Goal: Find specific page/section: Find specific page/section

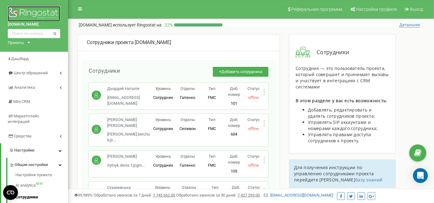
click at [45, 14] on img at bounding box center [34, 13] width 52 height 15
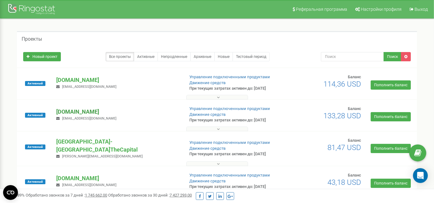
click at [71, 110] on p "[DOMAIN_NAME]" at bounding box center [117, 112] width 123 height 8
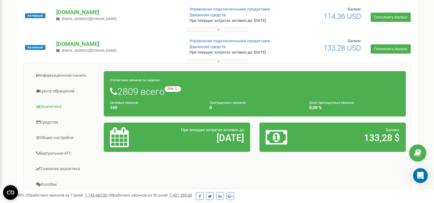
scroll to position [69, 0]
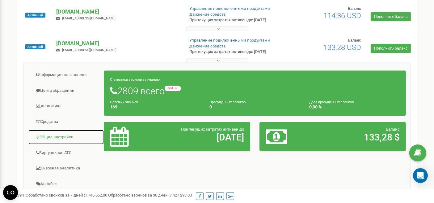
click at [52, 132] on link "Общие настройки" at bounding box center [66, 137] width 76 height 15
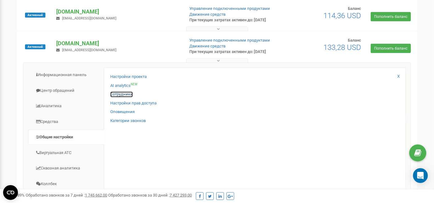
click at [123, 92] on link "Сотрудники" at bounding box center [121, 95] width 23 height 6
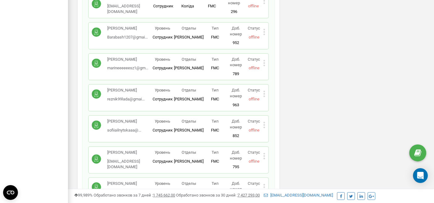
scroll to position [8882, 0]
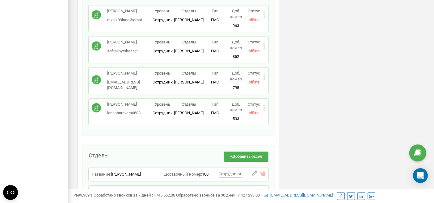
scroll to position [8985, 0]
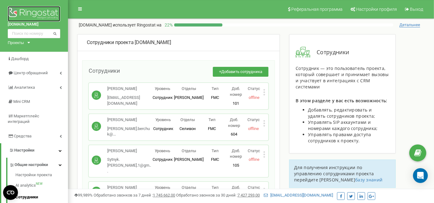
click at [42, 14] on img at bounding box center [34, 13] width 52 height 15
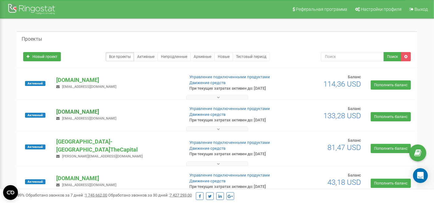
click at [85, 111] on p "[DOMAIN_NAME]" at bounding box center [117, 112] width 123 height 8
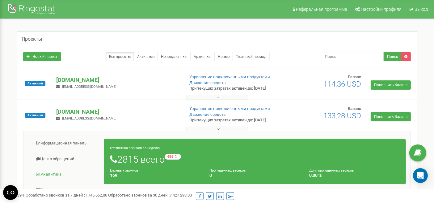
scroll to position [103, 0]
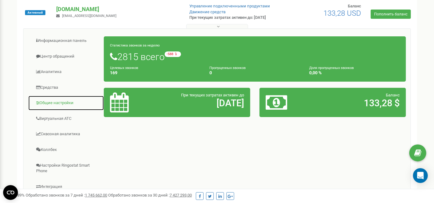
click at [57, 104] on link "Общие настройки" at bounding box center [66, 103] width 76 height 15
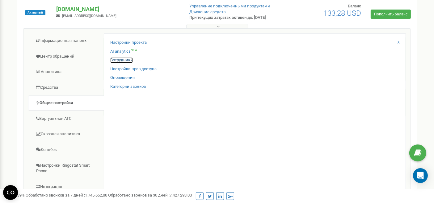
click at [123, 60] on link "Сотрудники" at bounding box center [121, 60] width 23 height 6
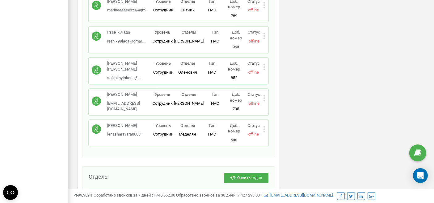
scroll to position [8561, 0]
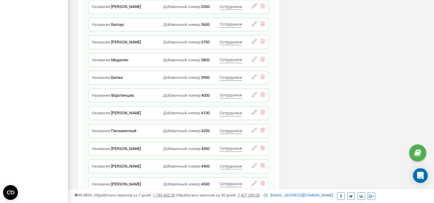
scroll to position [9762, 0]
